Goal: Navigation & Orientation: Find specific page/section

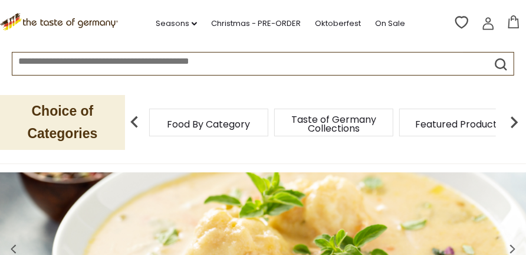
click at [345, 118] on span "Taste of Germany Collections" at bounding box center [333, 124] width 94 height 18
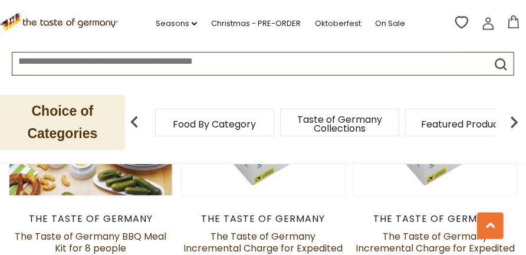
scroll to position [1179, 0]
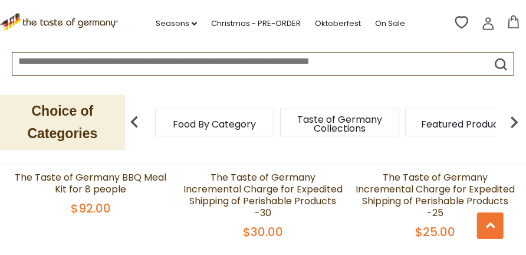
click at [513, 122] on img at bounding box center [514, 122] width 24 height 24
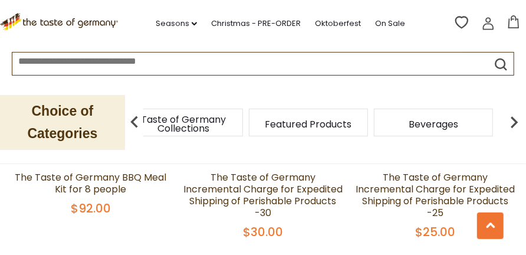
click at [515, 121] on img at bounding box center [514, 122] width 24 height 24
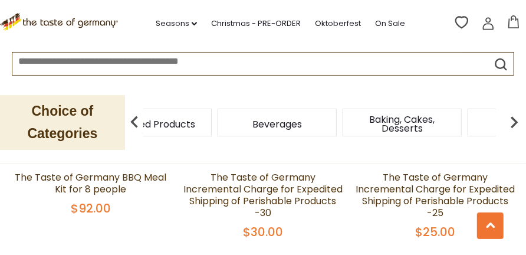
click at [515, 121] on img at bounding box center [514, 122] width 24 height 24
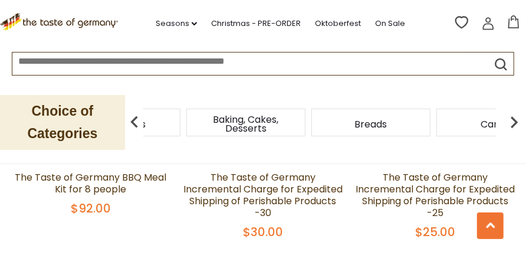
click at [515, 121] on img at bounding box center [514, 122] width 24 height 24
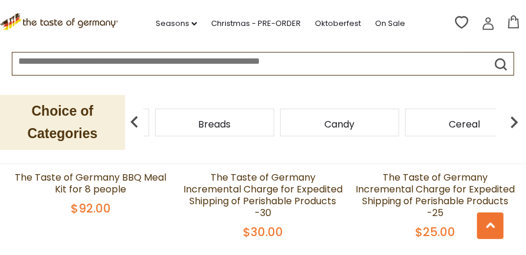
click at [515, 121] on img at bounding box center [514, 122] width 24 height 24
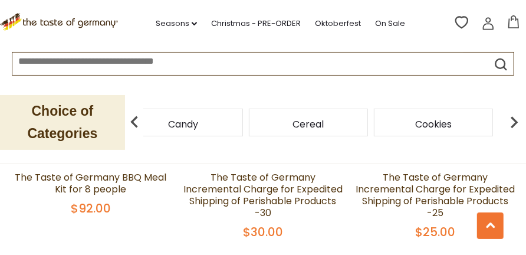
click at [513, 124] on img at bounding box center [514, 122] width 24 height 24
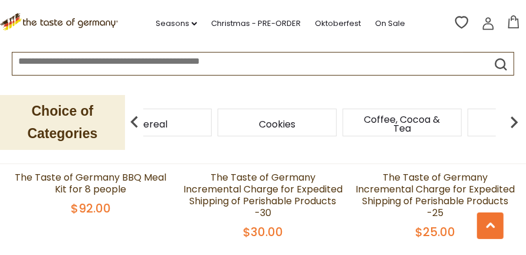
click at [513, 124] on img at bounding box center [514, 122] width 24 height 24
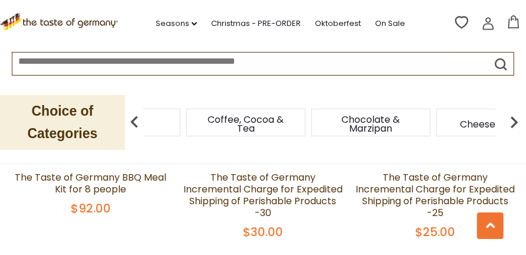
click at [513, 124] on img at bounding box center [514, 122] width 24 height 24
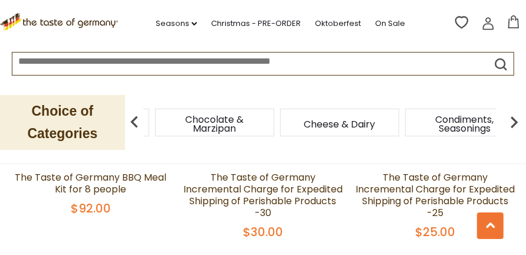
click at [513, 124] on img at bounding box center [514, 122] width 24 height 24
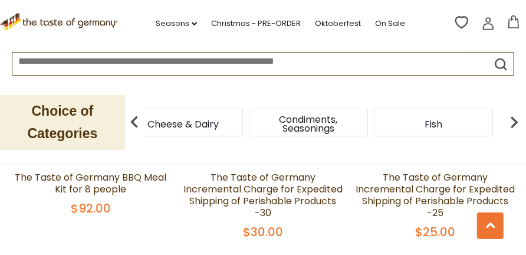
click at [513, 124] on img at bounding box center [514, 122] width 24 height 24
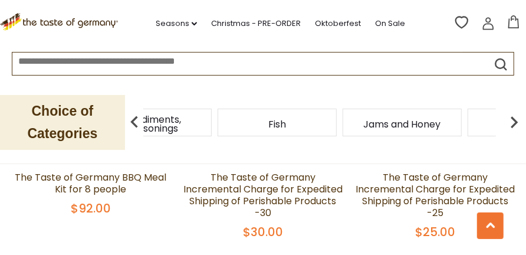
click at [513, 124] on img at bounding box center [514, 122] width 24 height 24
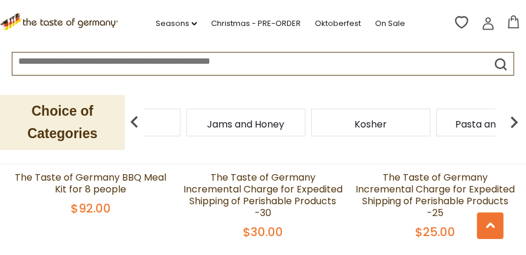
click at [513, 124] on img at bounding box center [514, 122] width 24 height 24
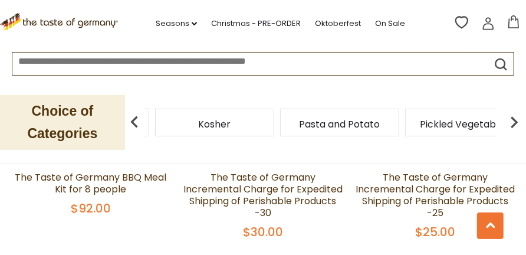
click at [513, 124] on img at bounding box center [514, 122] width 24 height 24
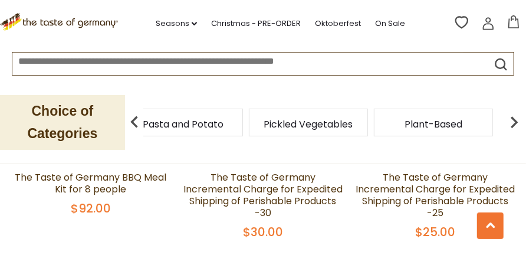
click at [513, 124] on img at bounding box center [514, 122] width 24 height 24
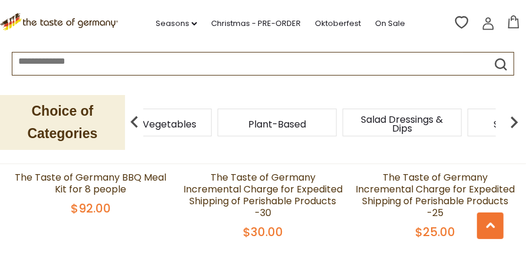
click at [513, 124] on img at bounding box center [514, 122] width 24 height 24
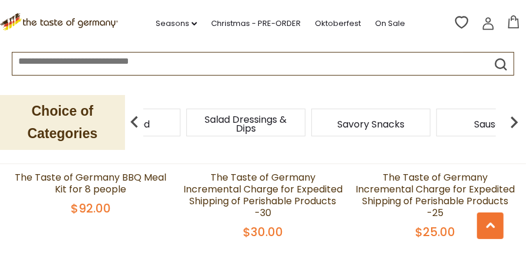
click at [513, 124] on img at bounding box center [514, 122] width 24 height 24
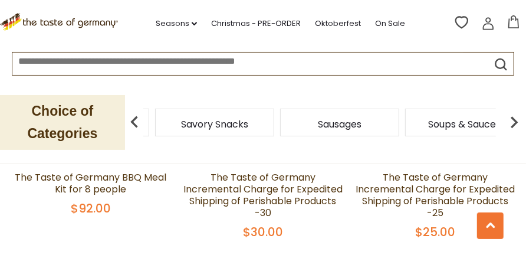
click at [344, 128] on span "Sausages" at bounding box center [340, 124] width 44 height 9
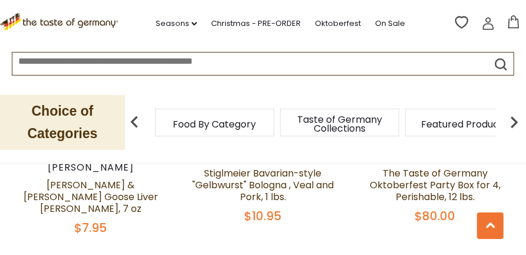
scroll to position [3772, 0]
